Goal: Information Seeking & Learning: Learn about a topic

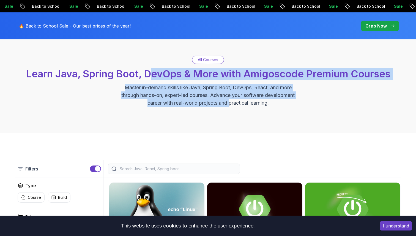
drag, startPoint x: 151, startPoint y: 72, endPoint x: 232, endPoint y: 103, distance: 87.1
click at [232, 103] on div "All Courses Learn Java, Spring Boot, DevOps & More with Amigoscode Premium Cour…" at bounding box center [208, 81] width 386 height 51
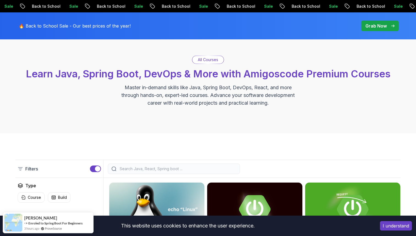
click at [264, 107] on div "All Courses Learn Java, Spring Boot, DevOps & More with Amigoscode Premium Cour…" at bounding box center [208, 81] width 416 height 104
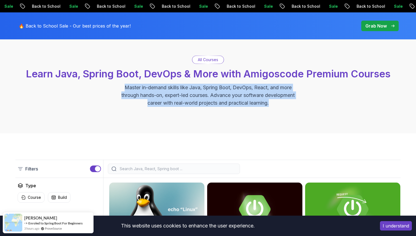
drag, startPoint x: 271, startPoint y: 107, endPoint x: 123, endPoint y: 86, distance: 149.1
click at [123, 87] on div "All Courses Learn Java, Spring Boot, DevOps & More with Amigoscode Premium Cour…" at bounding box center [208, 81] width 416 height 104
click at [123, 86] on p "Master in-demand skills like Java, Spring Boot, DevOps, React, and more through…" at bounding box center [208, 95] width 185 height 23
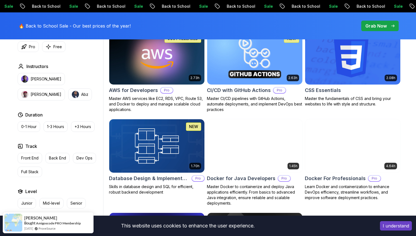
scroll to position [435, 0]
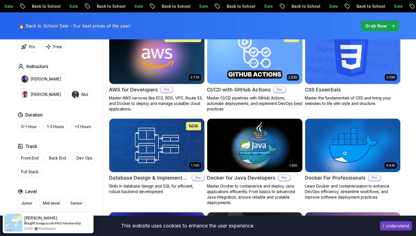
click at [272, 77] on img at bounding box center [255, 57] width 100 height 56
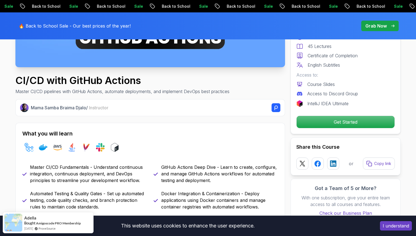
scroll to position [161, 0]
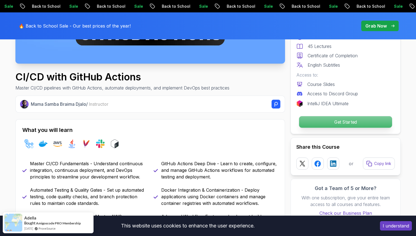
click at [335, 121] on p "Get Started" at bounding box center [345, 122] width 93 height 12
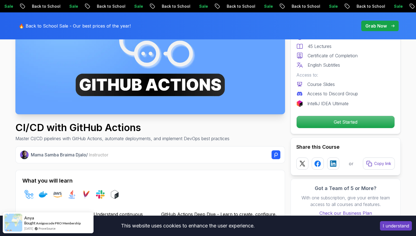
scroll to position [0, 0]
